Goal: Task Accomplishment & Management: Complete application form

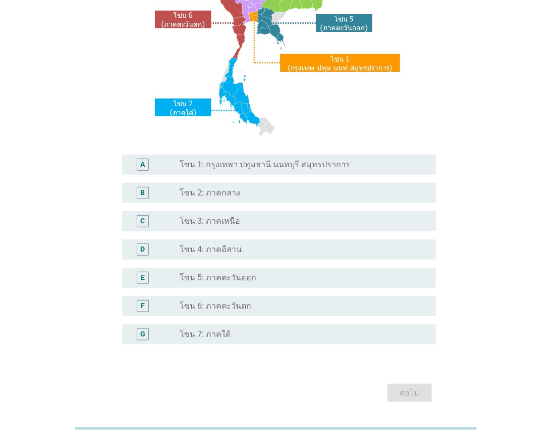
scroll to position [168, 0]
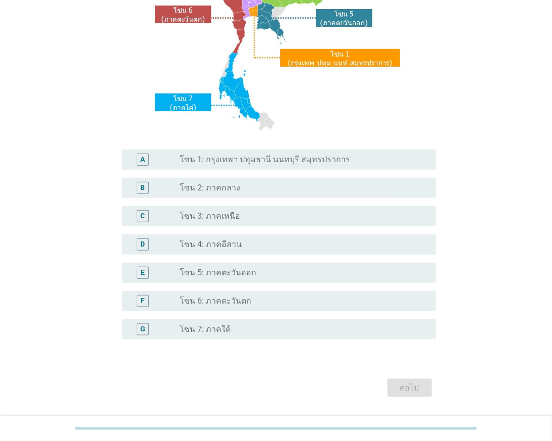
click at [224, 157] on label "โซน 1: กรุงเทพฯ ปทุมธานี นนทบุรี สมุทรปราการ" at bounding box center [265, 160] width 171 height 10
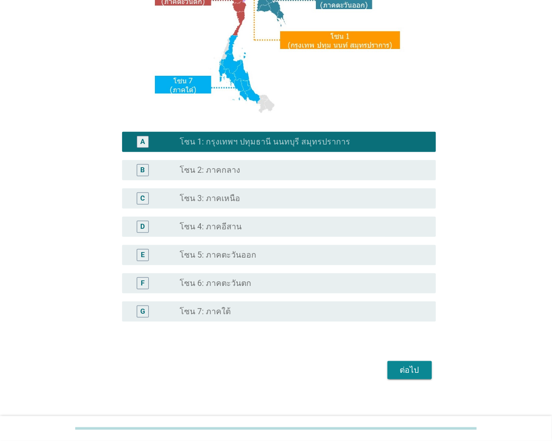
scroll to position [196, 0]
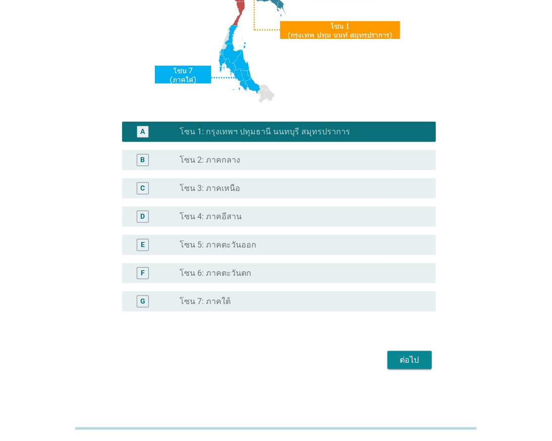
click at [389, 351] on button "ต่อไป" at bounding box center [410, 360] width 44 height 18
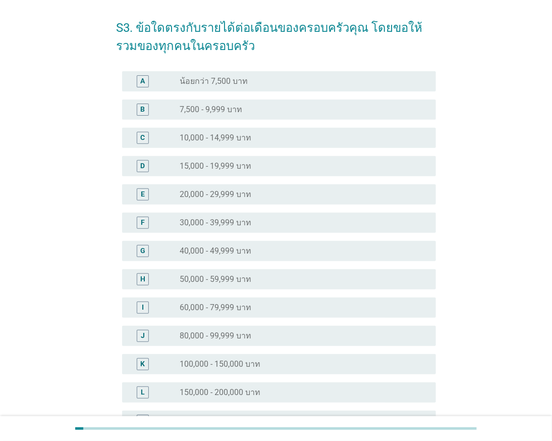
scroll to position [112, 0]
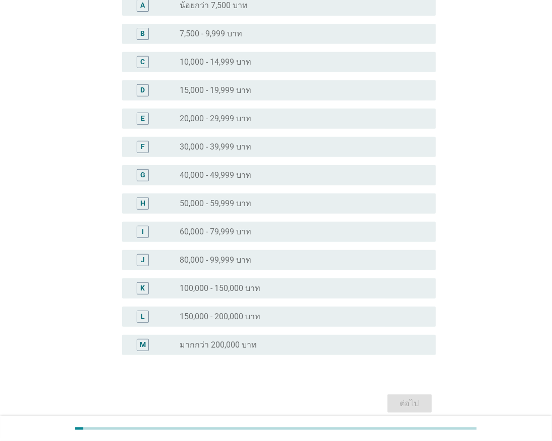
click at [202, 201] on label "50,000 - 59,999 บาท" at bounding box center [216, 203] width 72 height 10
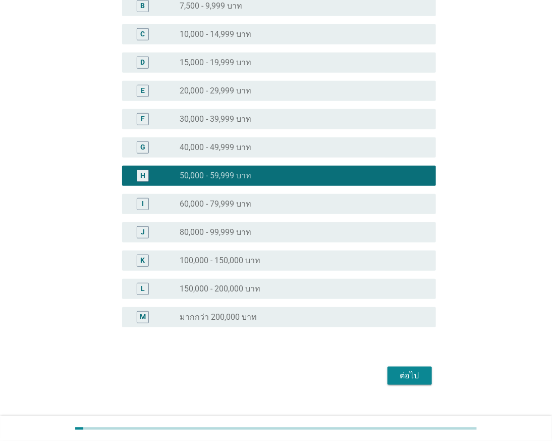
scroll to position [155, 0]
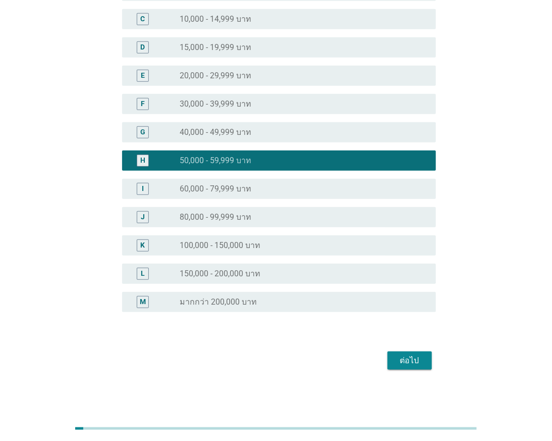
drag, startPoint x: 384, startPoint y: 351, endPoint x: 408, endPoint y: 360, distance: 25.4
click at [392, 356] on div "ต่อไป" at bounding box center [276, 360] width 320 height 24
click at [408, 360] on div "ต่อไป" at bounding box center [410, 361] width 28 height 12
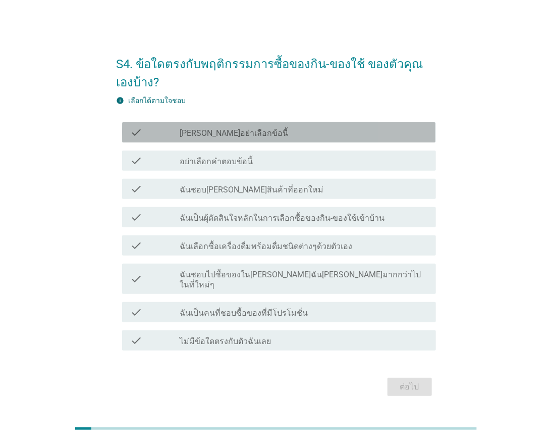
click at [195, 137] on label "[PERSON_NAME]อย่าเลือกข้อนี้" at bounding box center [234, 133] width 109 height 10
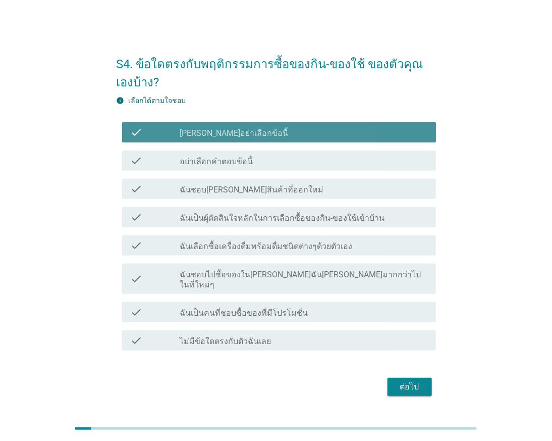
click at [195, 138] on label "[PERSON_NAME]อย่าเลือกข้อนี้" at bounding box center [234, 133] width 109 height 10
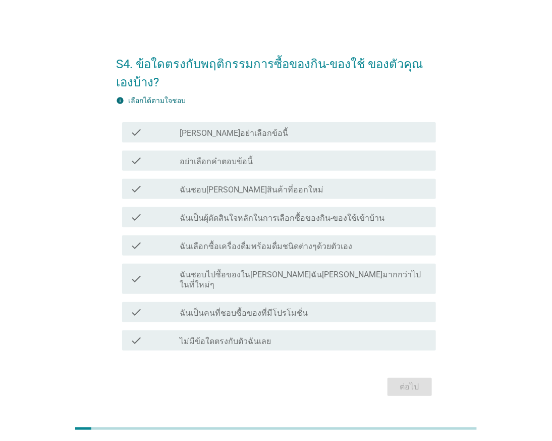
click at [271, 192] on label "ฉันชอบ[PERSON_NAME]สินค้าที่ออกใหม่" at bounding box center [252, 190] width 144 height 10
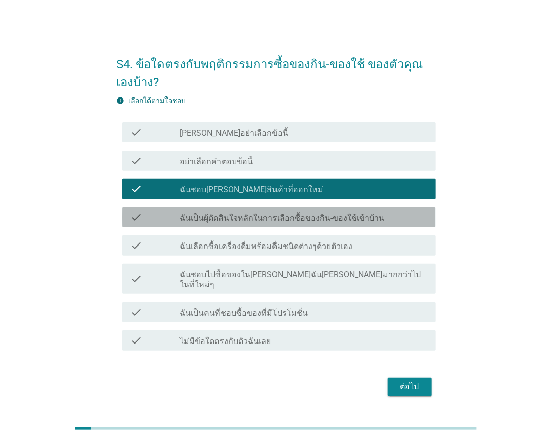
click at [285, 211] on div "check check_box_outline_blank ฉันเป็นผุ้ตัดสินใจหลักในการเลือกซื้อของกิน-ของใช้…" at bounding box center [279, 217] width 314 height 20
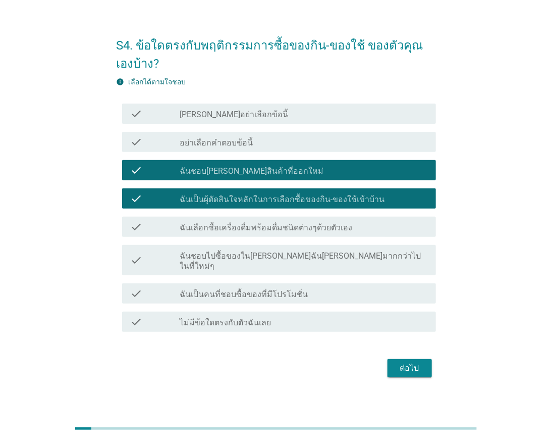
scroll to position [24, 0]
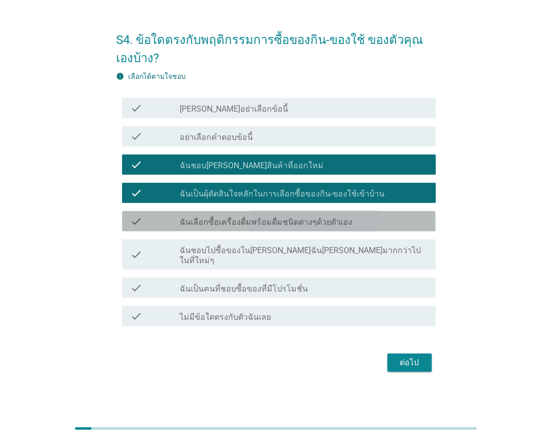
click at [291, 226] on label "ฉันเลือกซื้อเครื่องดื่มพร้อมดื่มชนิดต่างๆด้วยตัวเอง" at bounding box center [266, 222] width 173 height 10
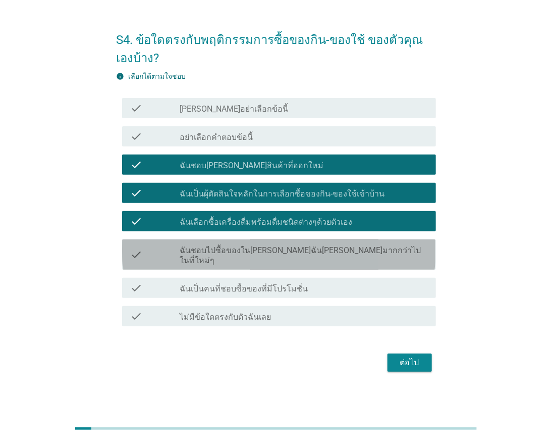
click at [287, 256] on label "ฉันชอบไปซื้อของใน[PERSON_NAME]ฉัน[PERSON_NAME]มากกว่าไปในที่ใหม่ๆ" at bounding box center [304, 255] width 248 height 20
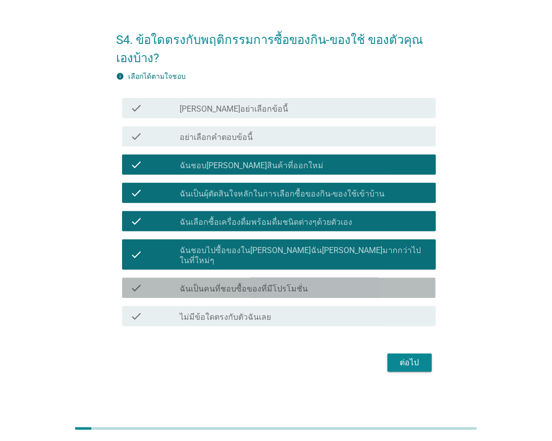
click at [285, 284] on label "ฉันเป็นคนที่ชอบซื้อของที่มีโปรโมชั่น" at bounding box center [244, 289] width 128 height 10
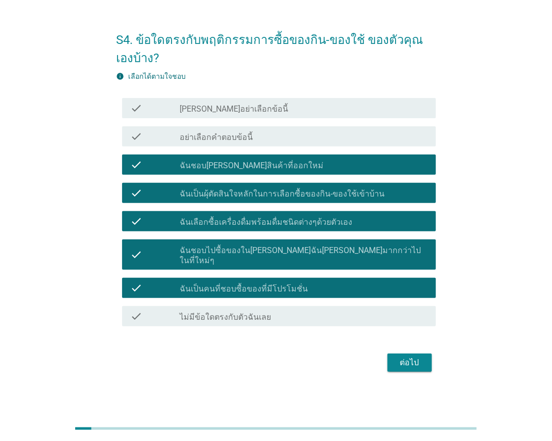
click at [411, 357] on div "ต่อไป" at bounding box center [410, 363] width 28 height 12
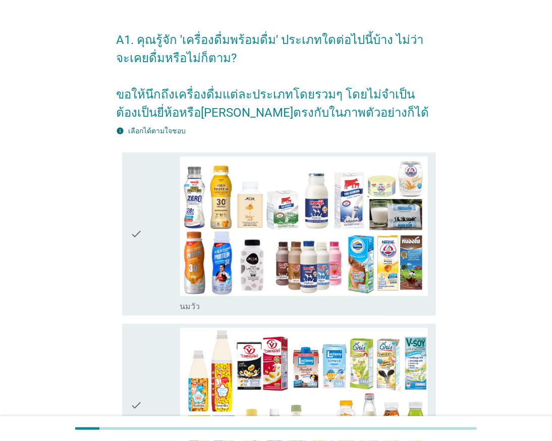
scroll to position [0, 0]
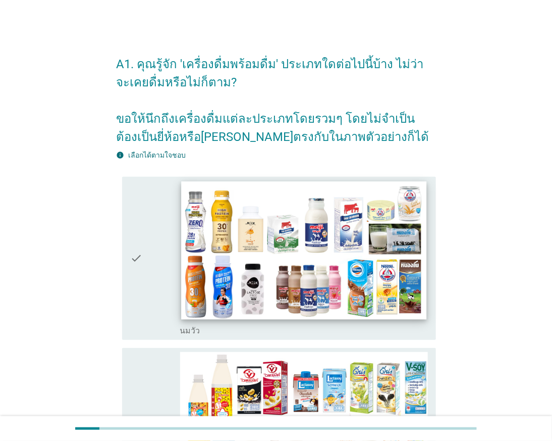
click at [233, 239] on img at bounding box center [303, 250] width 245 height 138
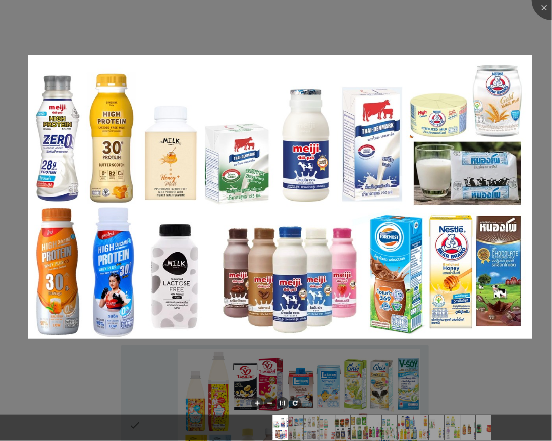
scroll to position [280, 0]
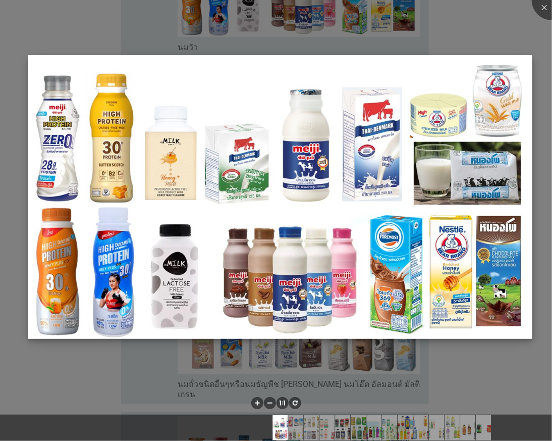
click at [246, 224] on img at bounding box center [280, 197] width 505 height 284
click at [80, 359] on div at bounding box center [276, 220] width 552 height 441
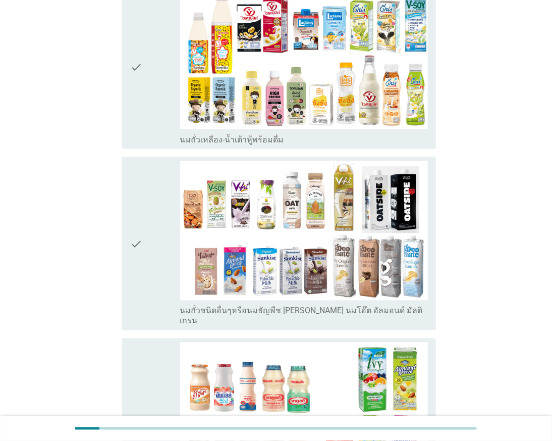
scroll to position [448, 0]
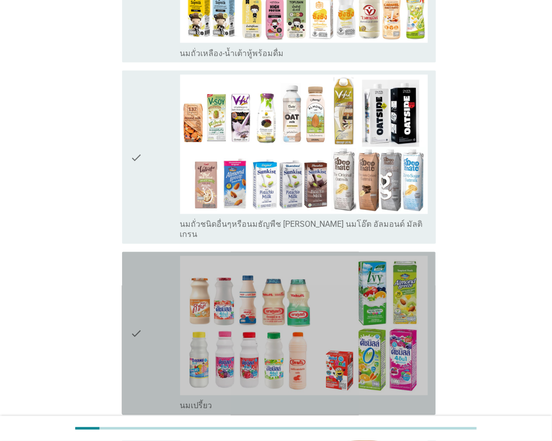
click at [147, 327] on div "check" at bounding box center [154, 333] width 49 height 155
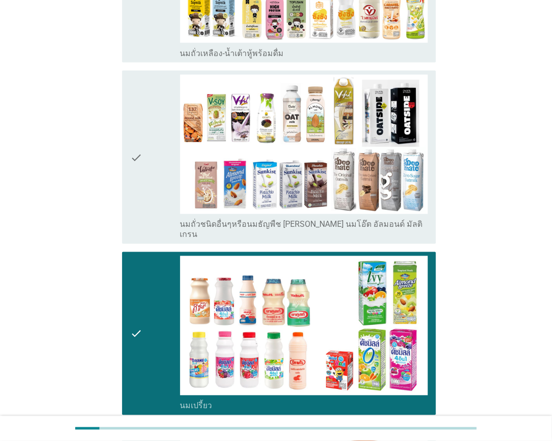
scroll to position [168, 0]
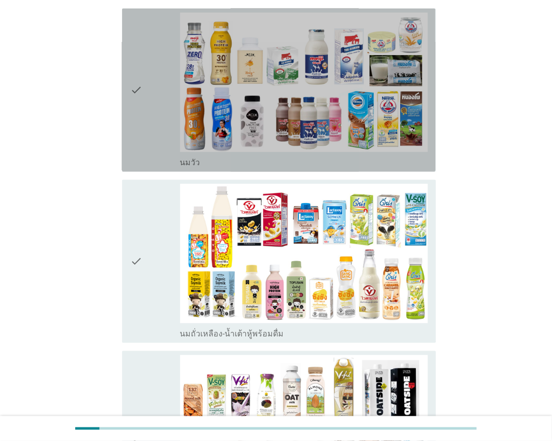
click at [140, 128] on icon "check" at bounding box center [136, 90] width 12 height 155
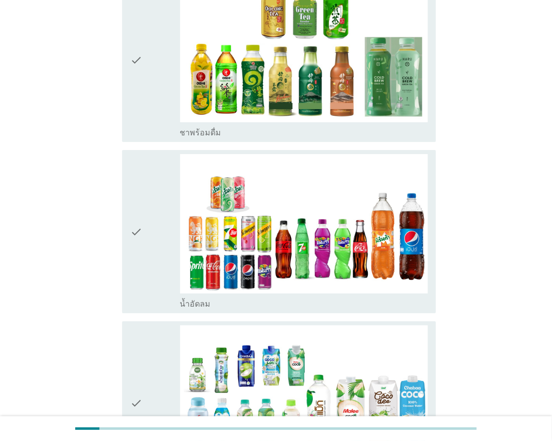
scroll to position [1066, 0]
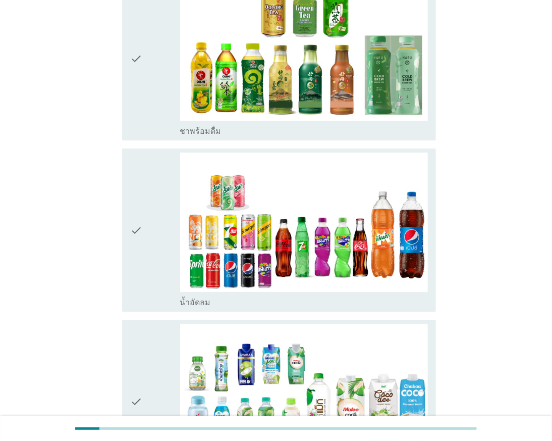
click at [152, 234] on div "check" at bounding box center [154, 230] width 49 height 155
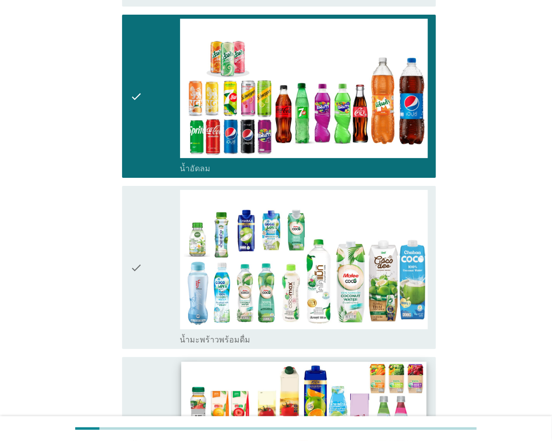
scroll to position [1346, 0]
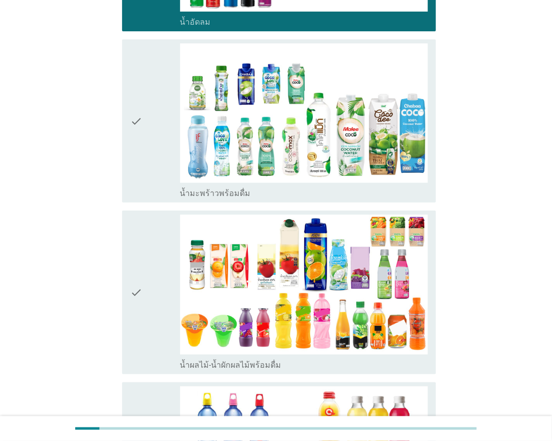
click at [170, 293] on div "check" at bounding box center [154, 292] width 49 height 155
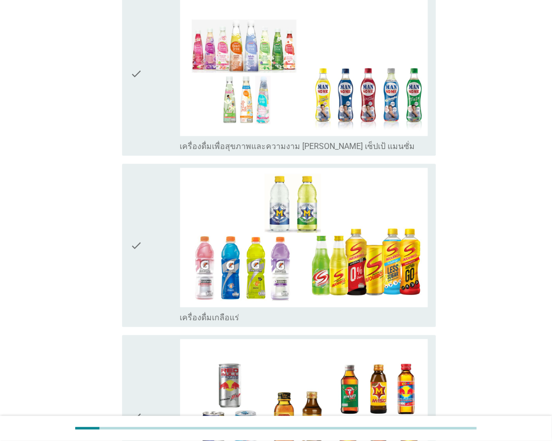
scroll to position [2132, 0]
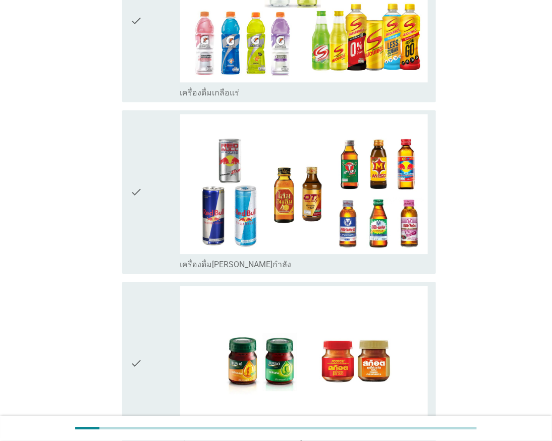
click at [176, 209] on div "check" at bounding box center [154, 191] width 49 height 155
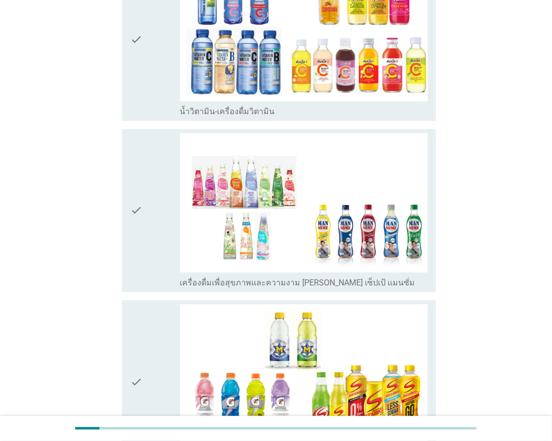
scroll to position [1770, 0]
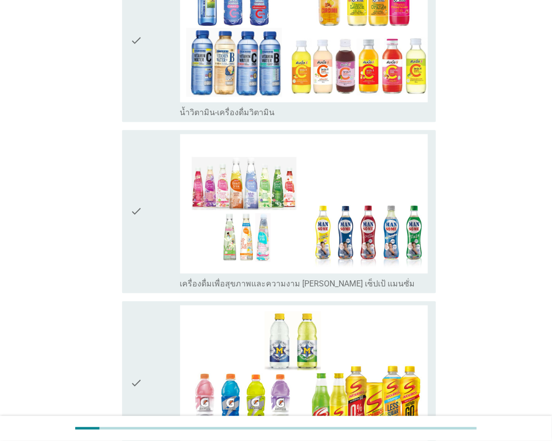
click at [142, 217] on icon "check" at bounding box center [136, 211] width 12 height 155
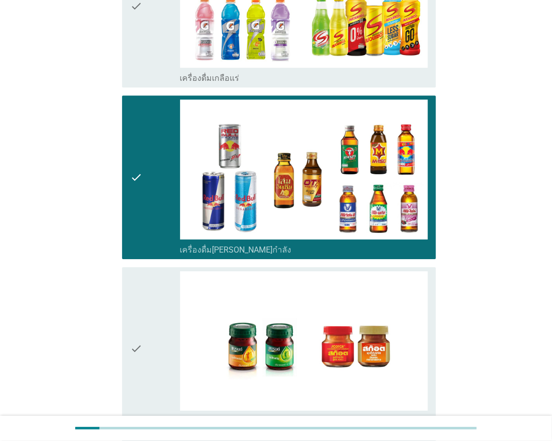
scroll to position [2275, 0]
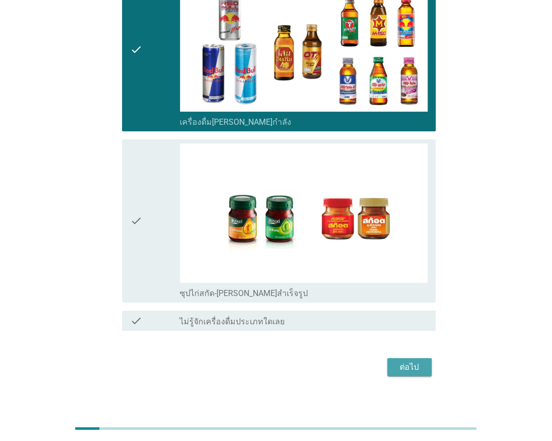
click at [413, 361] on div "ต่อไป" at bounding box center [410, 367] width 28 height 12
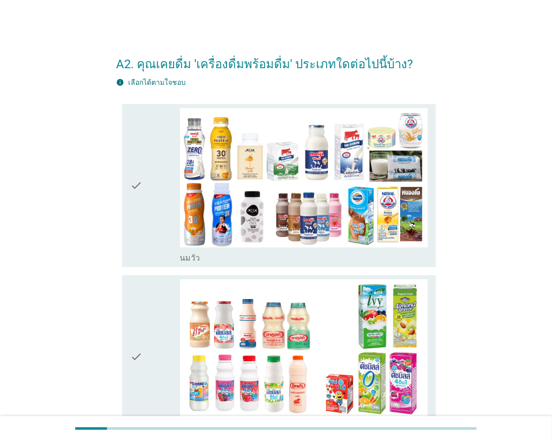
click at [140, 190] on icon "check" at bounding box center [136, 185] width 12 height 155
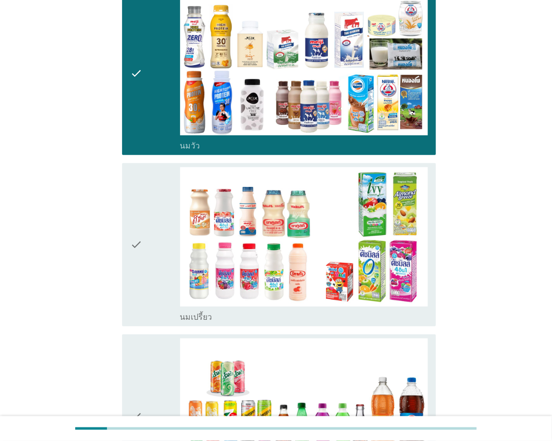
scroll to position [280, 0]
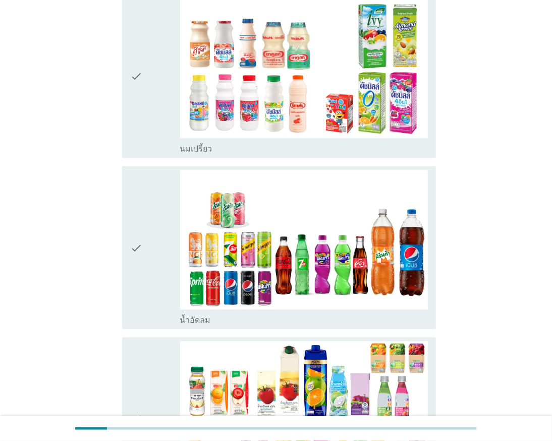
click at [157, 259] on div "check" at bounding box center [154, 247] width 49 height 155
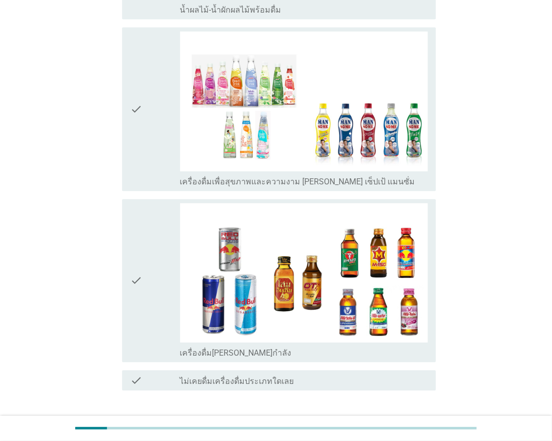
scroll to position [830, 0]
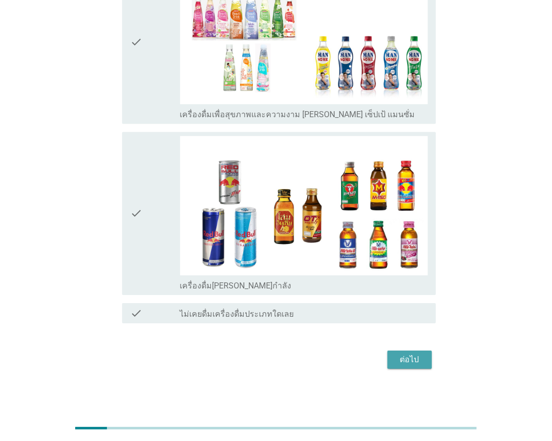
click at [392, 356] on button "ต่อไป" at bounding box center [410, 359] width 44 height 18
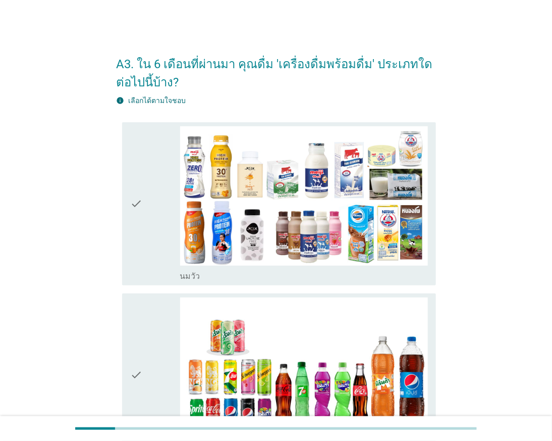
click at [114, 174] on div "A3. ใน 6 เดือนที่ผ่านมา คุณดื่ม 'เครื่องดื่มพร้อมดื่ม' ประเภทใดต่อไปนี้บ้าง? in…" at bounding box center [276, 289] width 336 height 505
click at [145, 207] on div "check" at bounding box center [154, 203] width 49 height 155
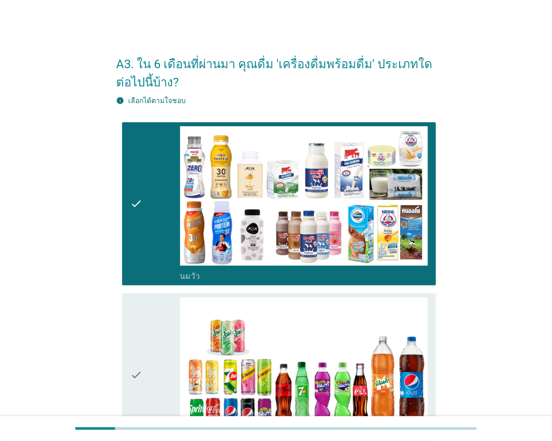
scroll to position [162, 0]
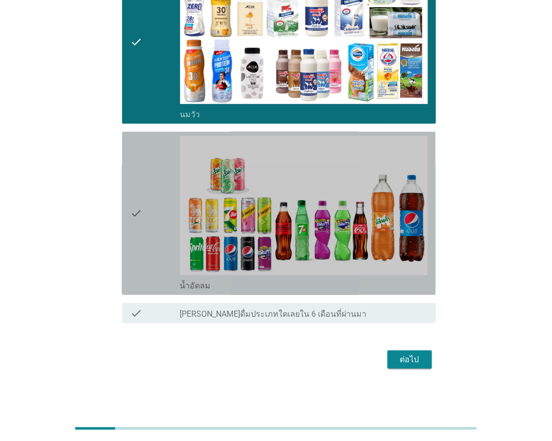
click at [141, 206] on icon "check" at bounding box center [136, 213] width 12 height 155
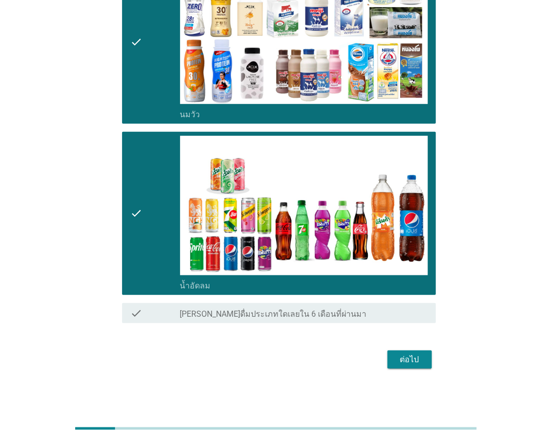
click at [404, 362] on div "ต่อไป" at bounding box center [410, 360] width 28 height 12
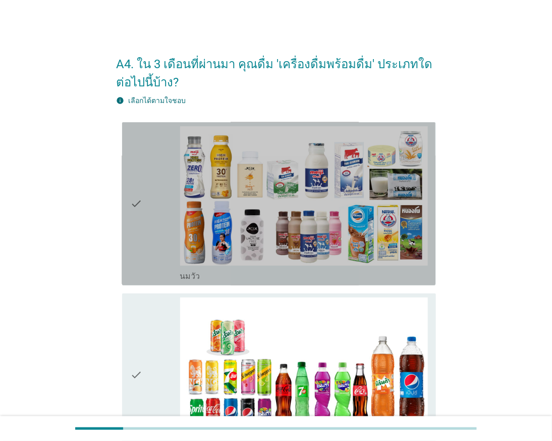
click at [145, 205] on div "check" at bounding box center [154, 203] width 49 height 155
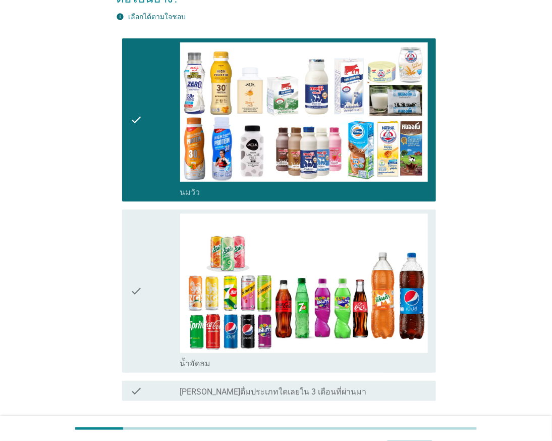
scroll to position [162, 0]
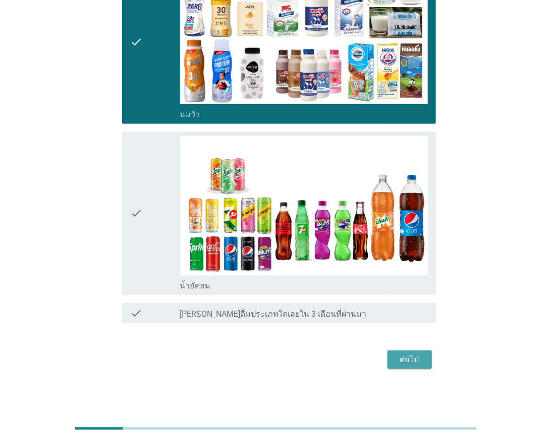
click at [397, 360] on div "ต่อไป" at bounding box center [410, 360] width 28 height 12
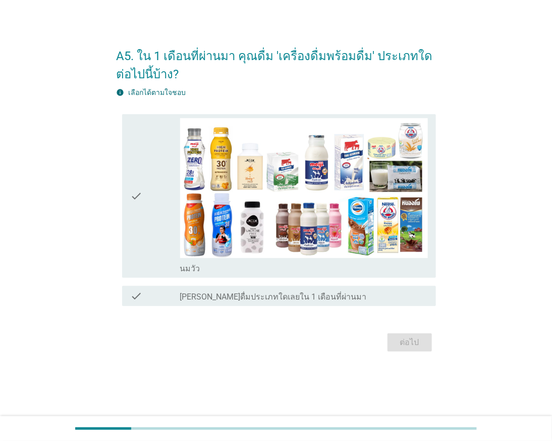
scroll to position [0, 0]
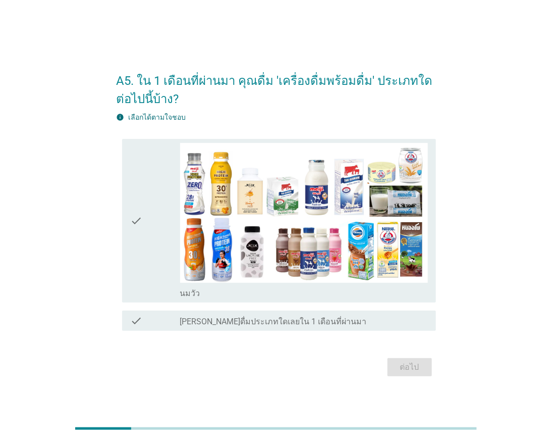
click at [140, 218] on icon "check" at bounding box center [136, 220] width 12 height 155
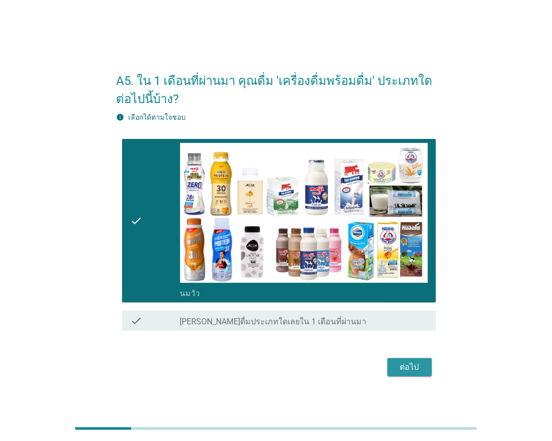
click at [417, 366] on div "ต่อไป" at bounding box center [410, 367] width 28 height 12
